Goal: Task Accomplishment & Management: Manage account settings

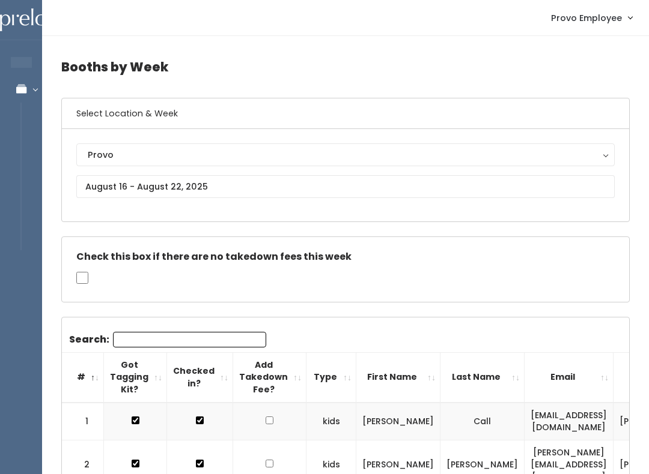
scroll to position [0, 168]
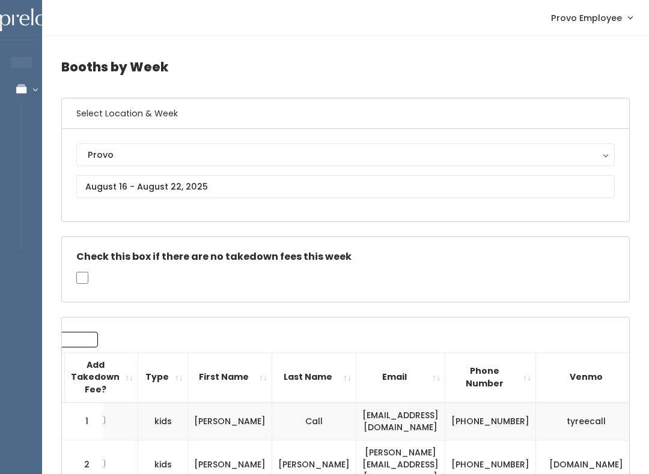
click at [28, 97] on link "Manage Bookings" at bounding box center [78, 89] width 156 height 27
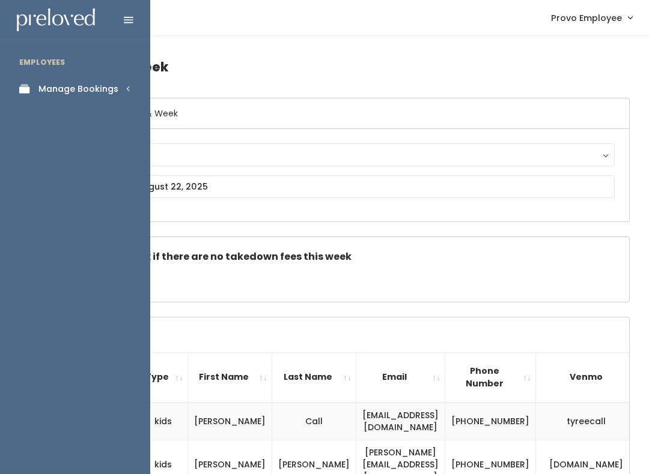
click at [20, 80] on link "Manage Bookings" at bounding box center [75, 89] width 150 height 27
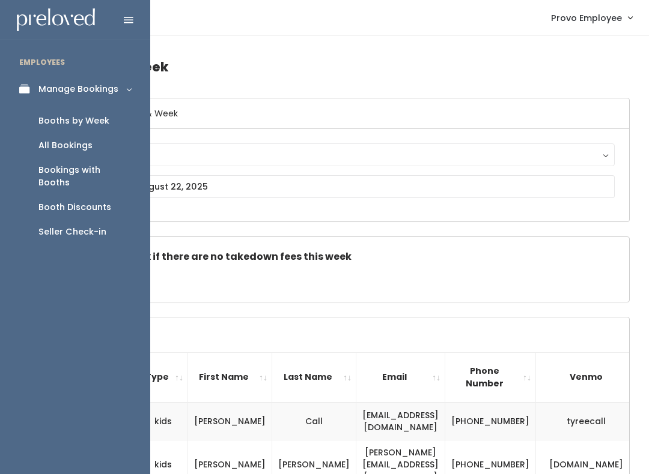
click at [62, 90] on div "Manage Bookings" at bounding box center [78, 89] width 80 height 13
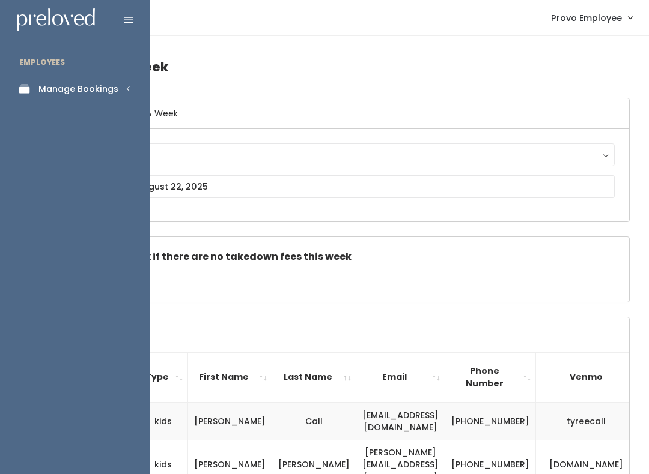
click at [46, 83] on div "Manage Bookings" at bounding box center [78, 89] width 80 height 13
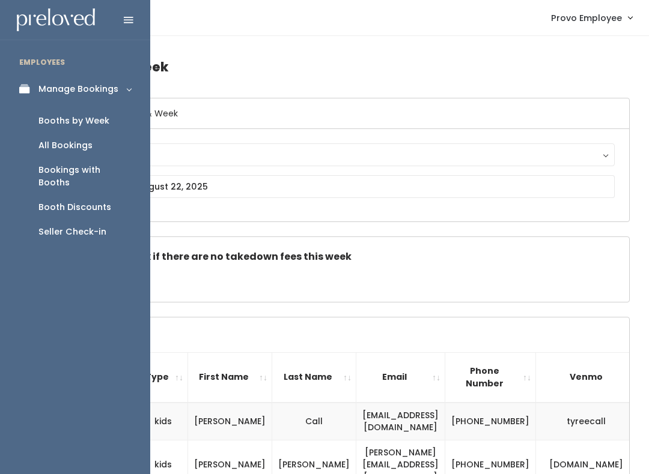
click at [65, 201] on div "Booth Discounts" at bounding box center [74, 207] width 73 height 13
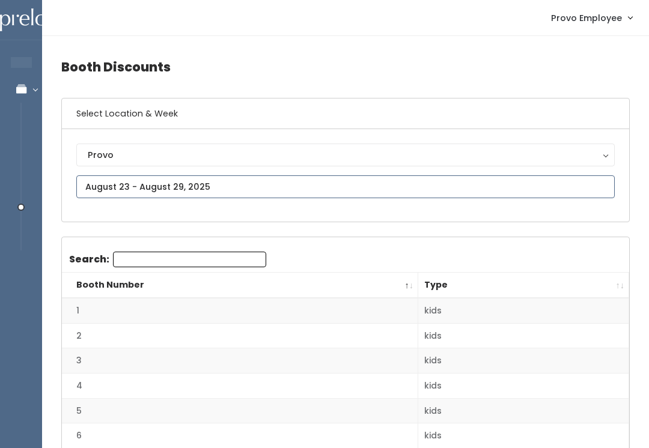
type input "[DATE] to [DATE]"
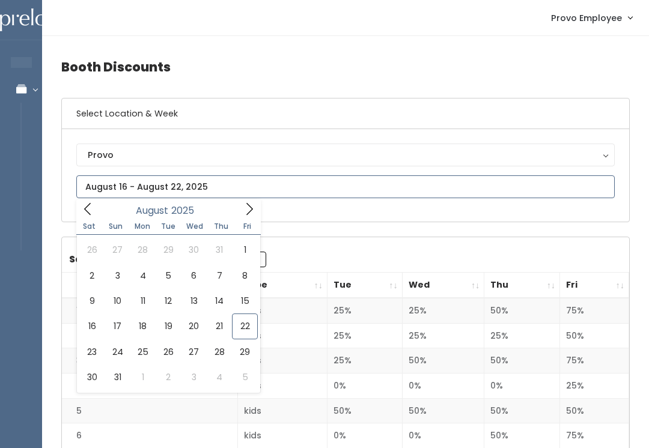
type input "[DATE] to [DATE]"
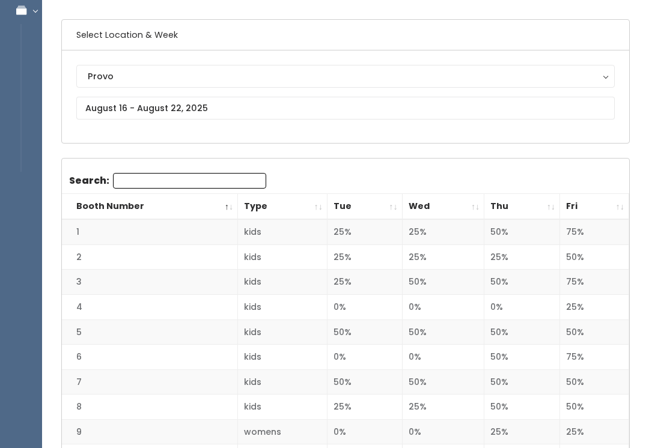
scroll to position [92, 0]
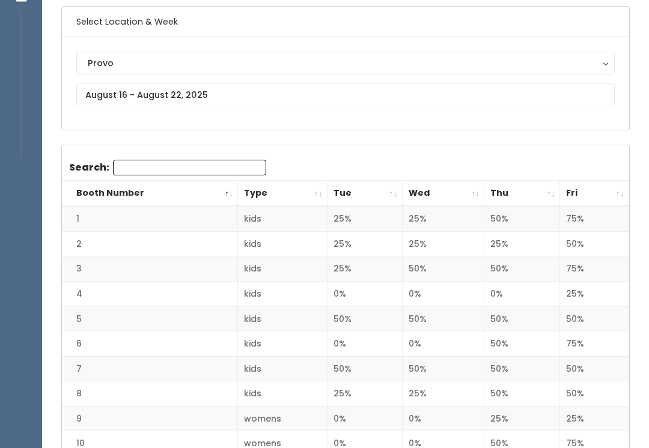
click at [617, 187] on th "Fri" at bounding box center [594, 194] width 69 height 26
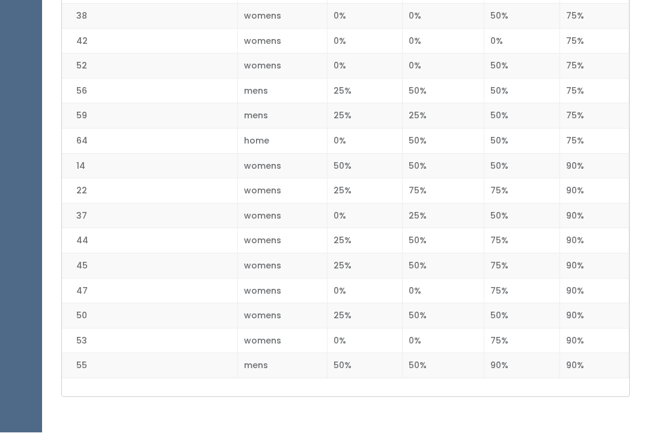
scroll to position [1526, 0]
